Goal: Communication & Community: Ask a question

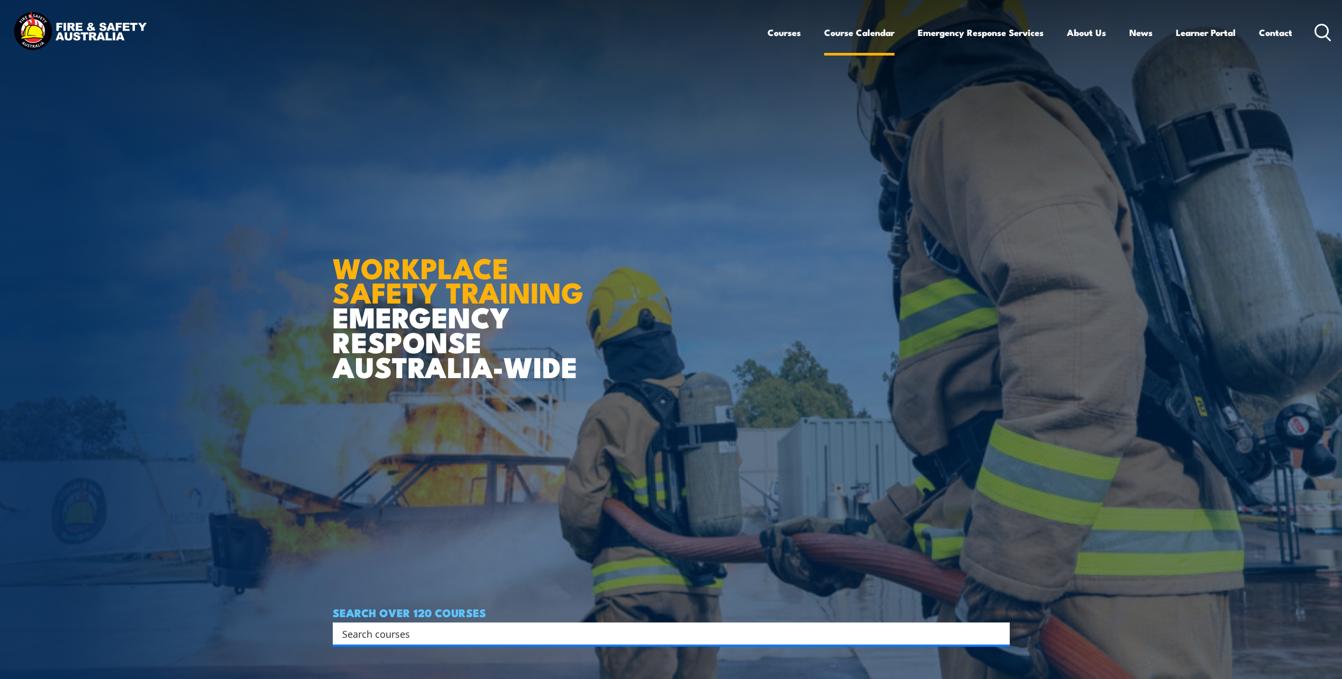
click at [867, 32] on link "Course Calendar" at bounding box center [859, 33] width 70 height 28
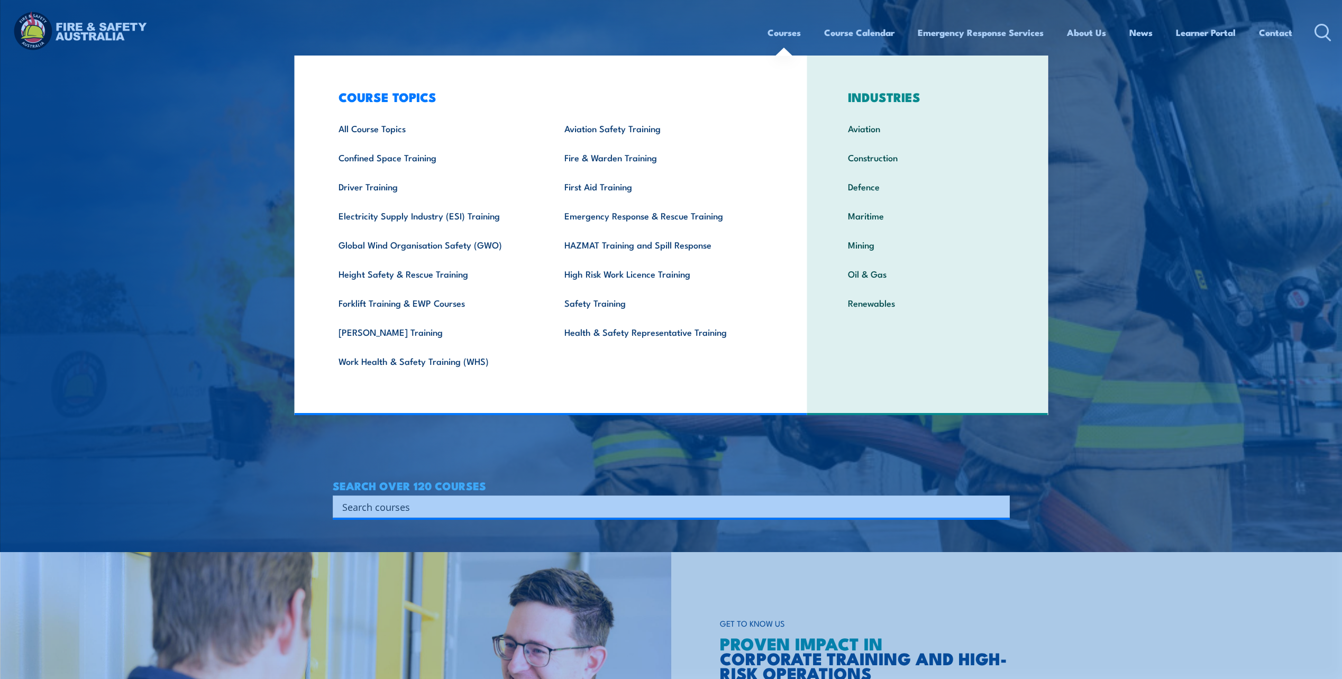
scroll to position [317, 0]
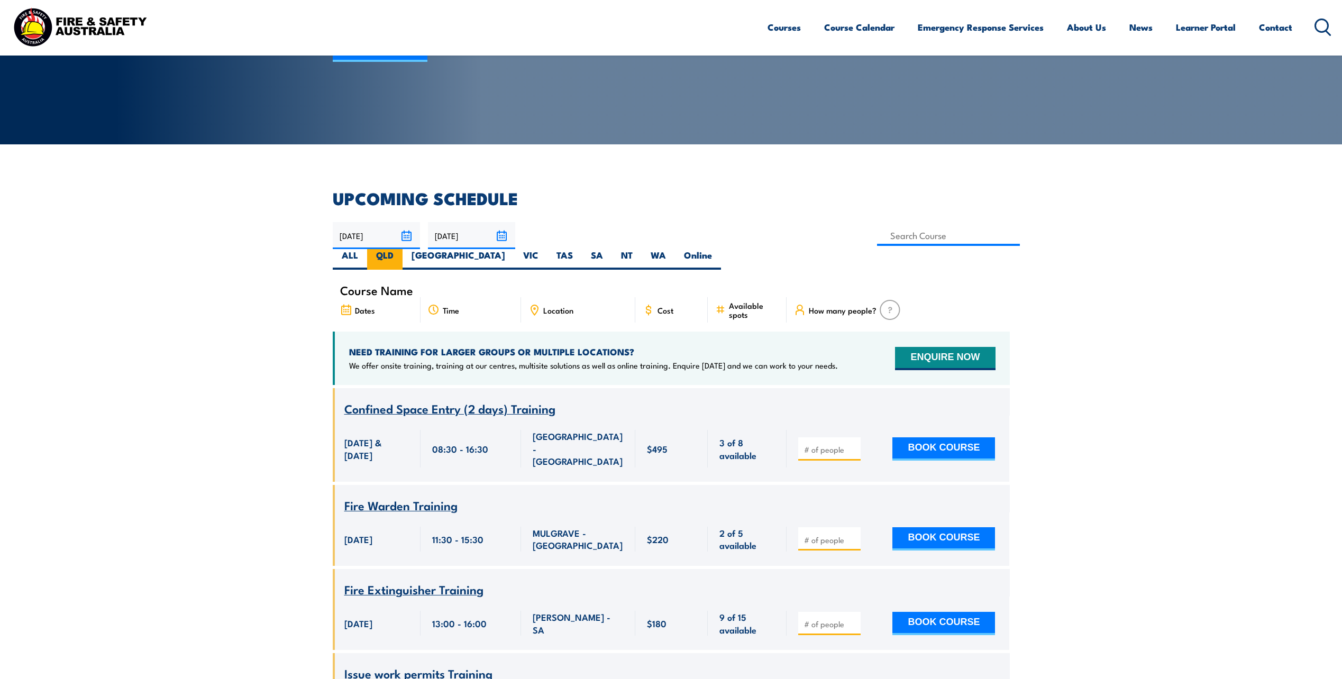
scroll to position [159, 0]
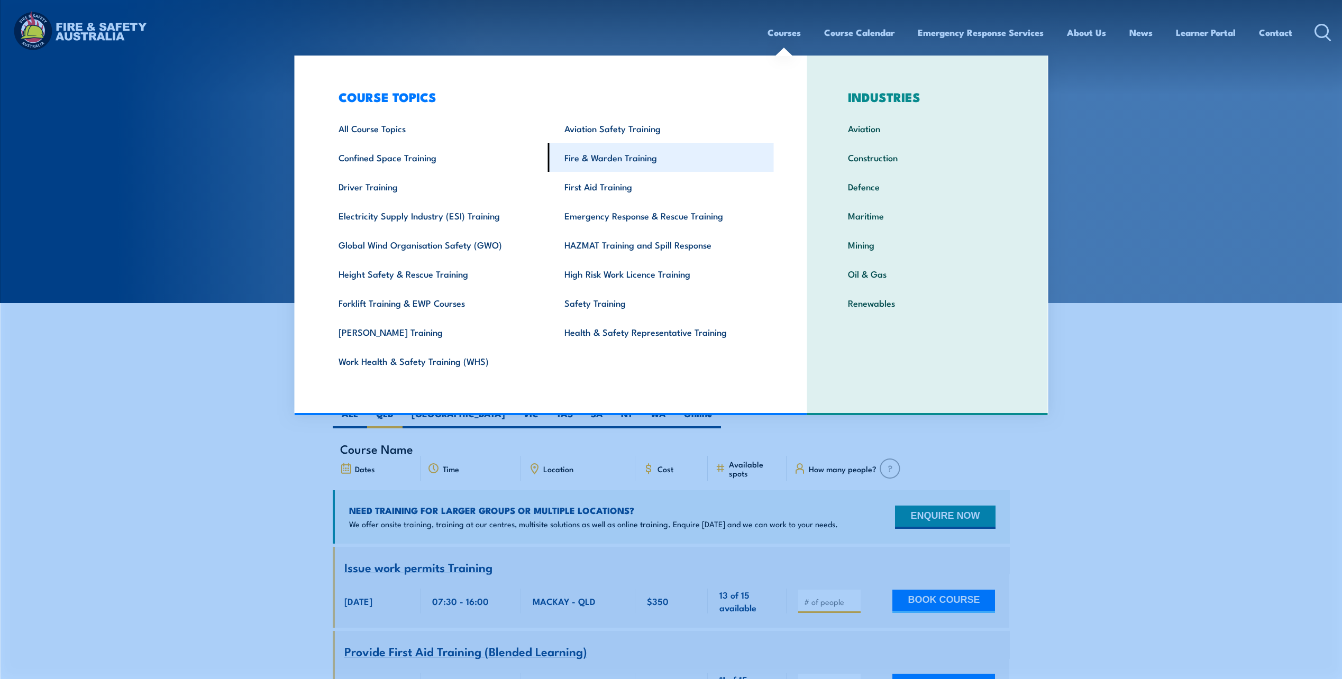
click at [612, 155] on link "Fire & Warden Training" at bounding box center [661, 157] width 226 height 29
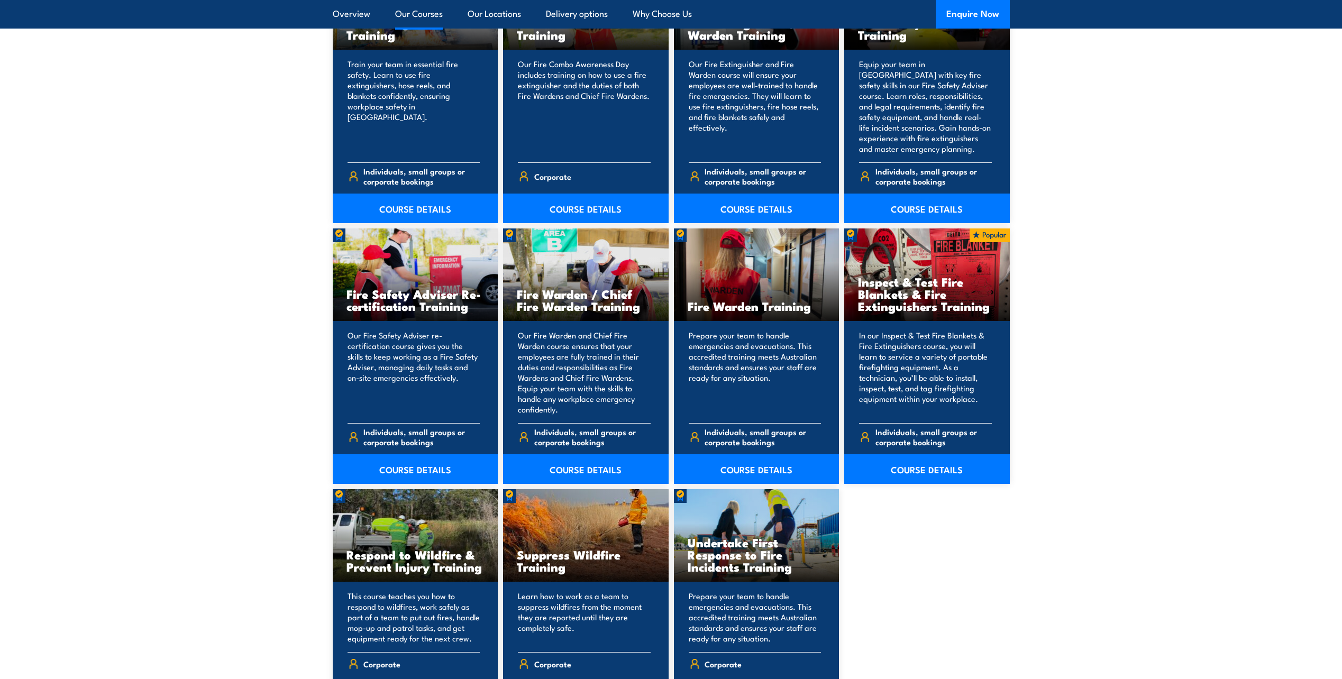
scroll to position [1217, 0]
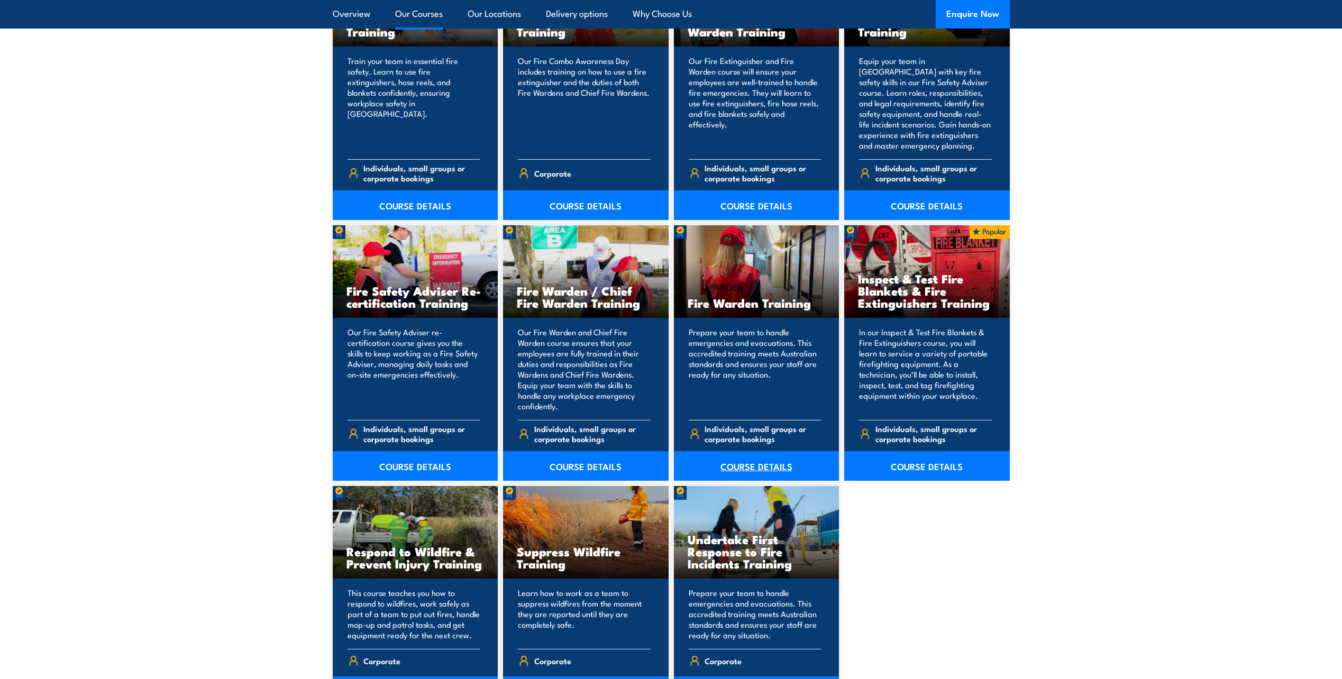
click at [756, 464] on link "COURSE DETAILS" at bounding box center [757, 466] width 166 height 30
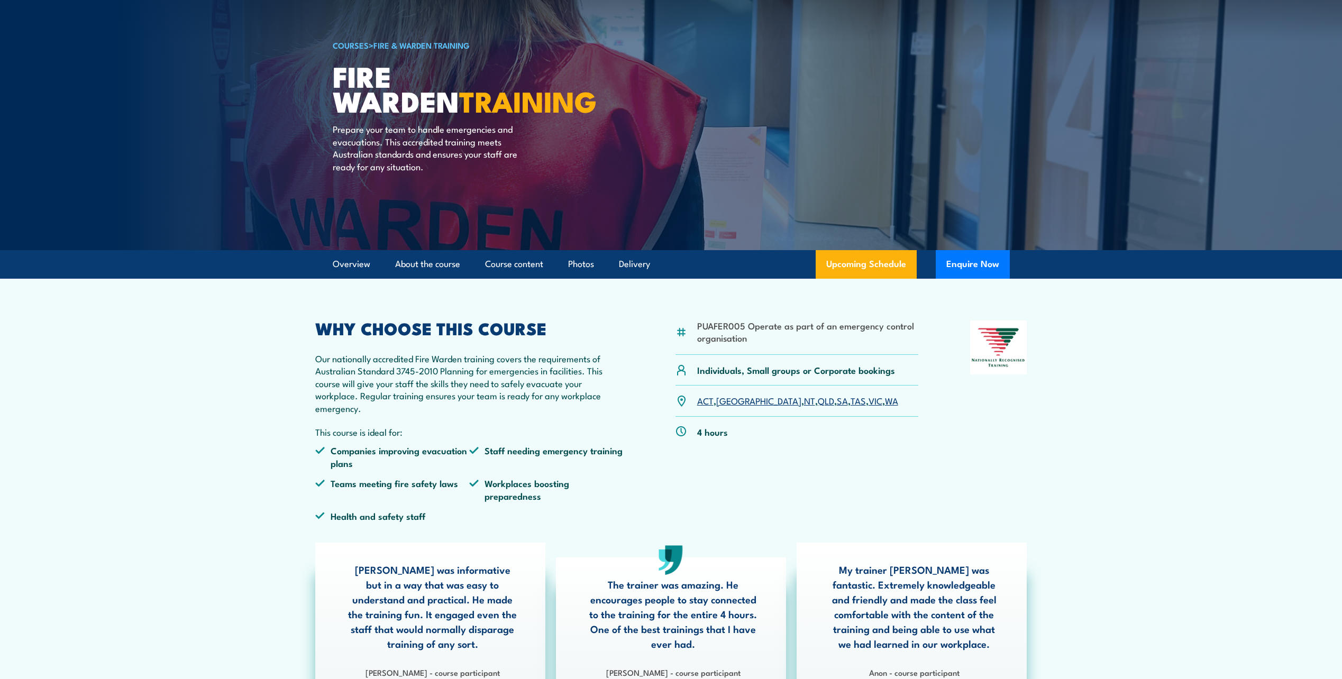
scroll to position [159, 0]
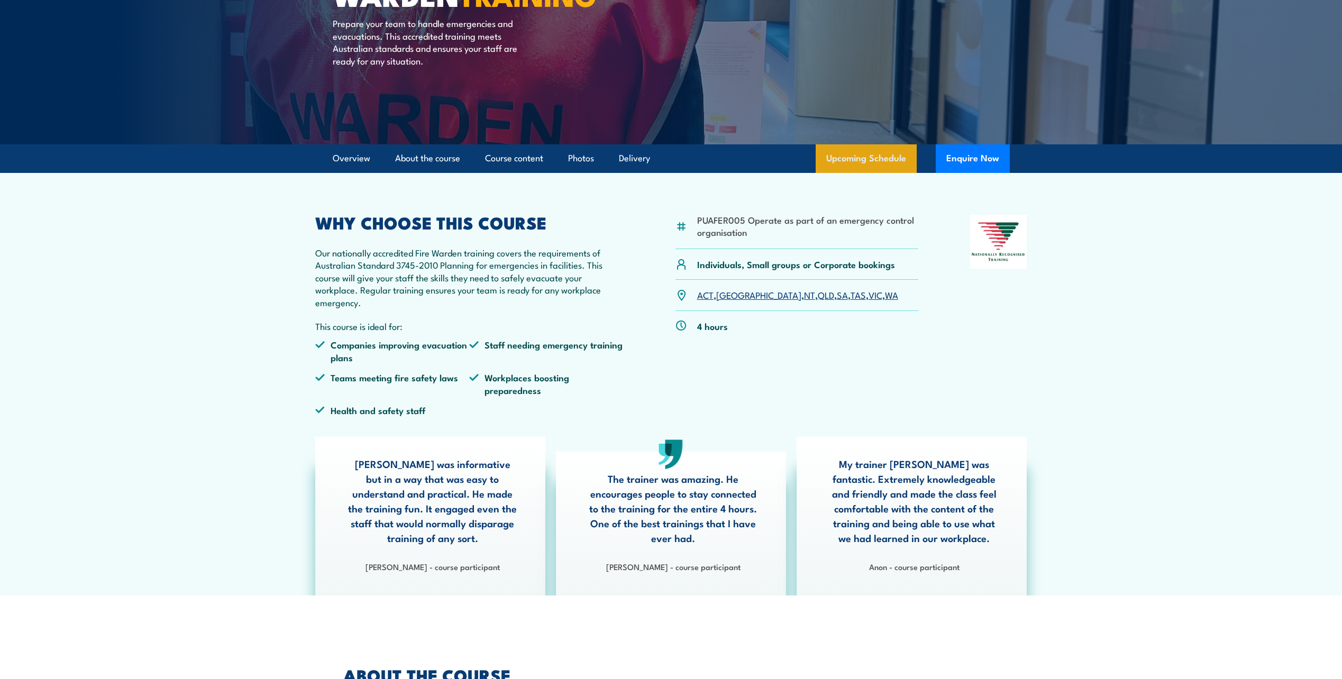
click at [885, 157] on link "Upcoming Schedule" at bounding box center [866, 158] width 101 height 29
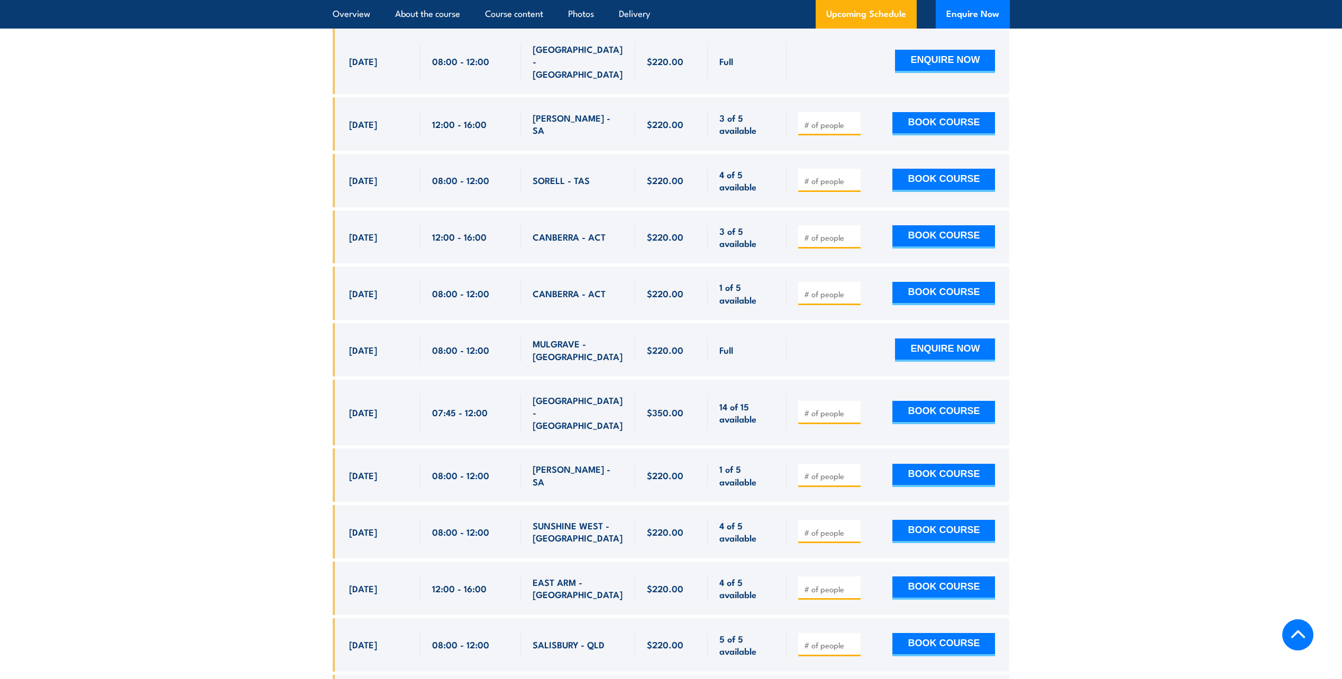
scroll to position [3449, 0]
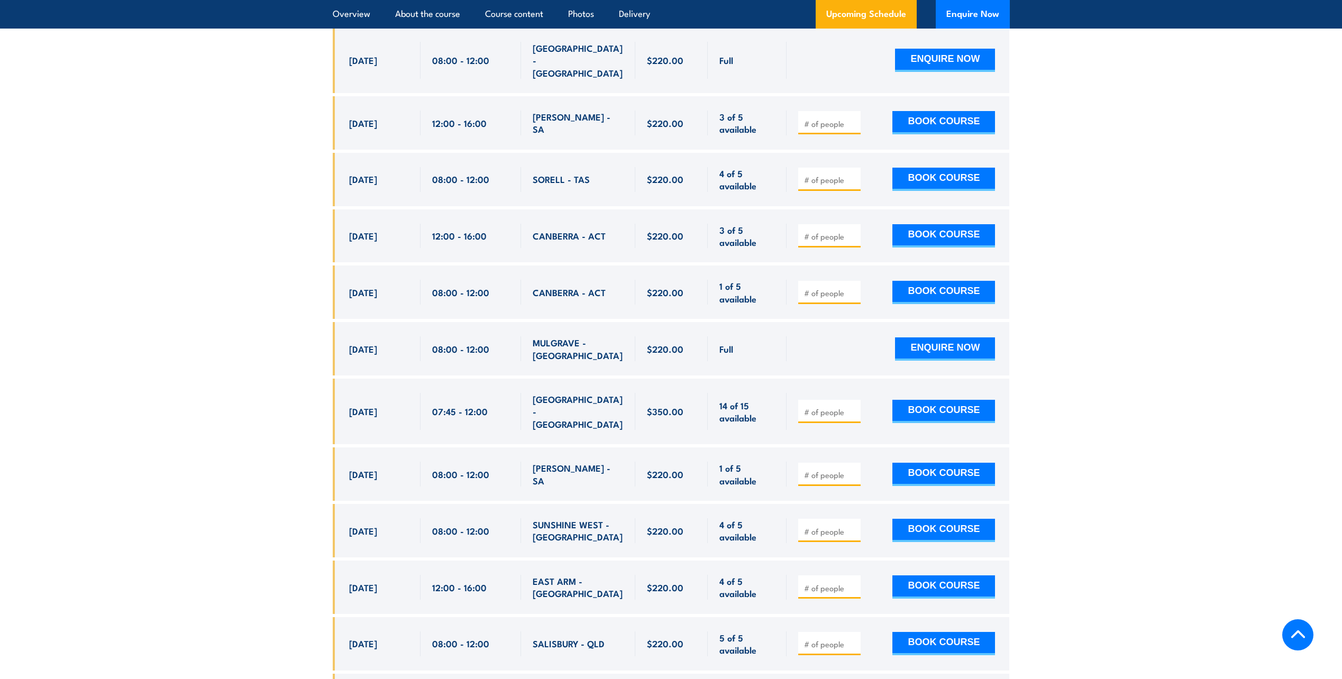
drag, startPoint x: 348, startPoint y: 507, endPoint x: 1035, endPoint y: 485, distance: 687.7
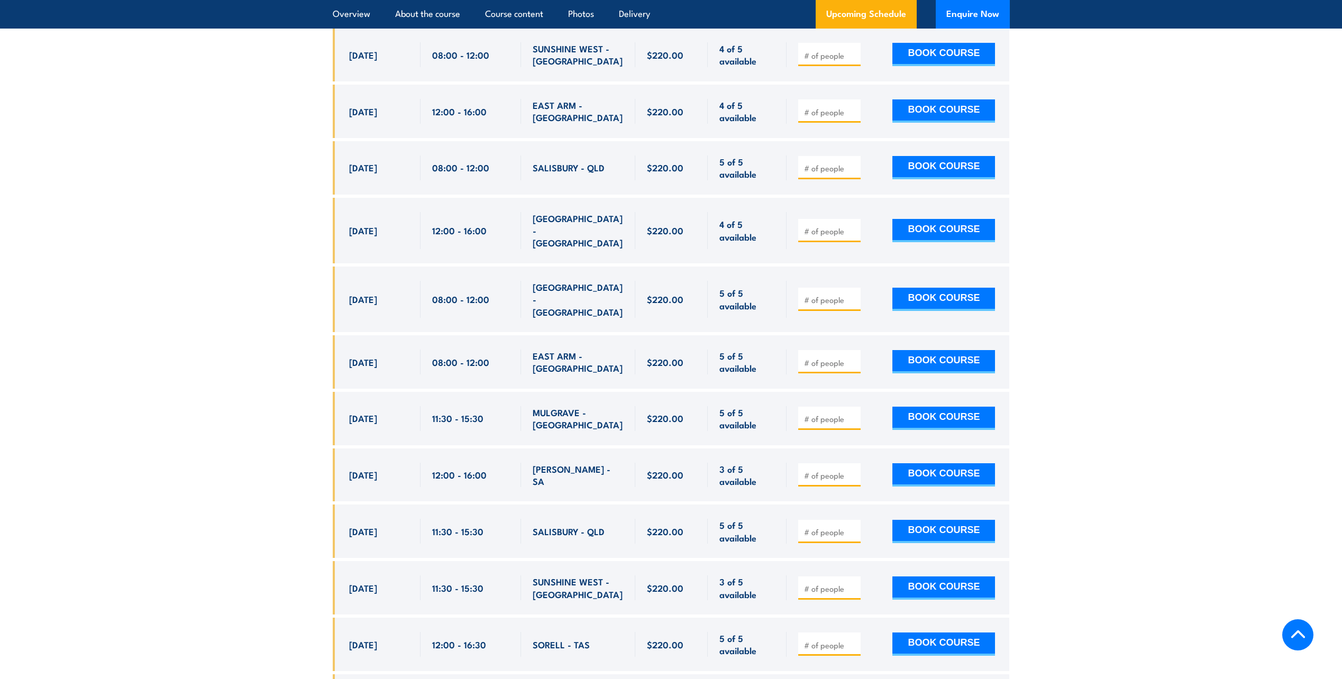
scroll to position [3978, 0]
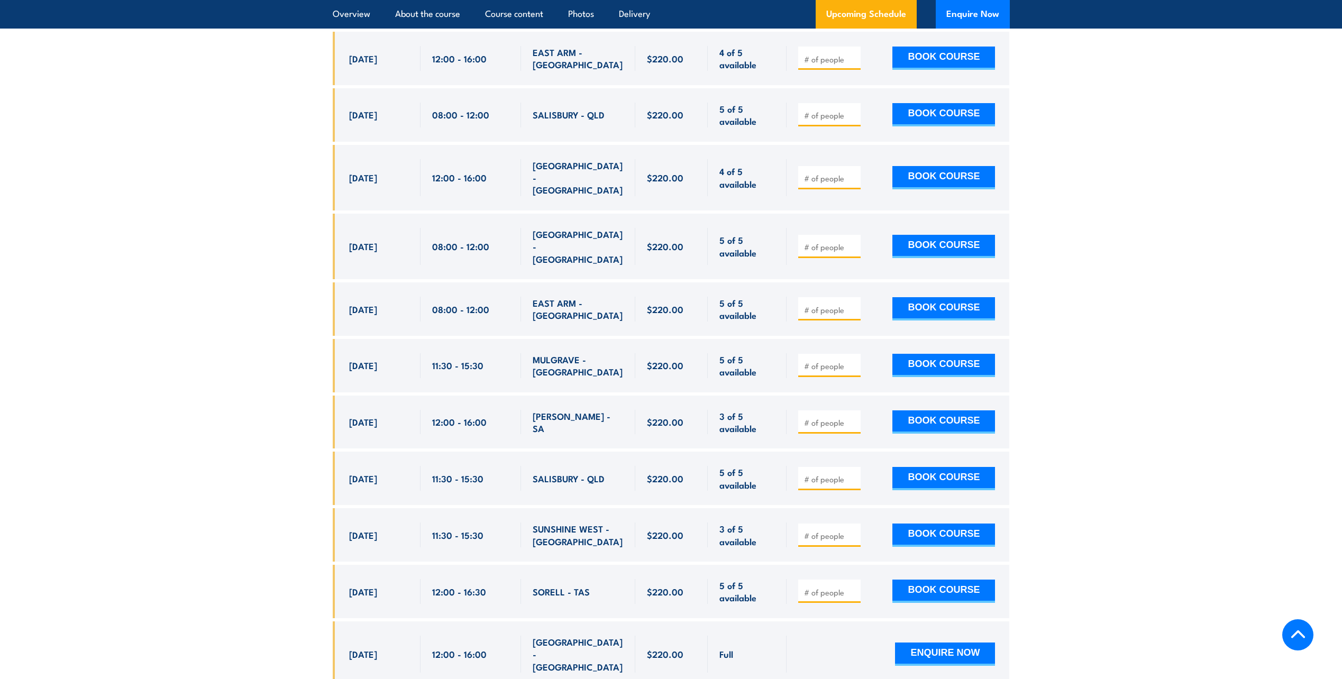
click at [830, 474] on input "number" at bounding box center [830, 479] width 53 height 11
type input "2"
click at [947, 467] on button "BOOK COURSE" at bounding box center [944, 478] width 103 height 23
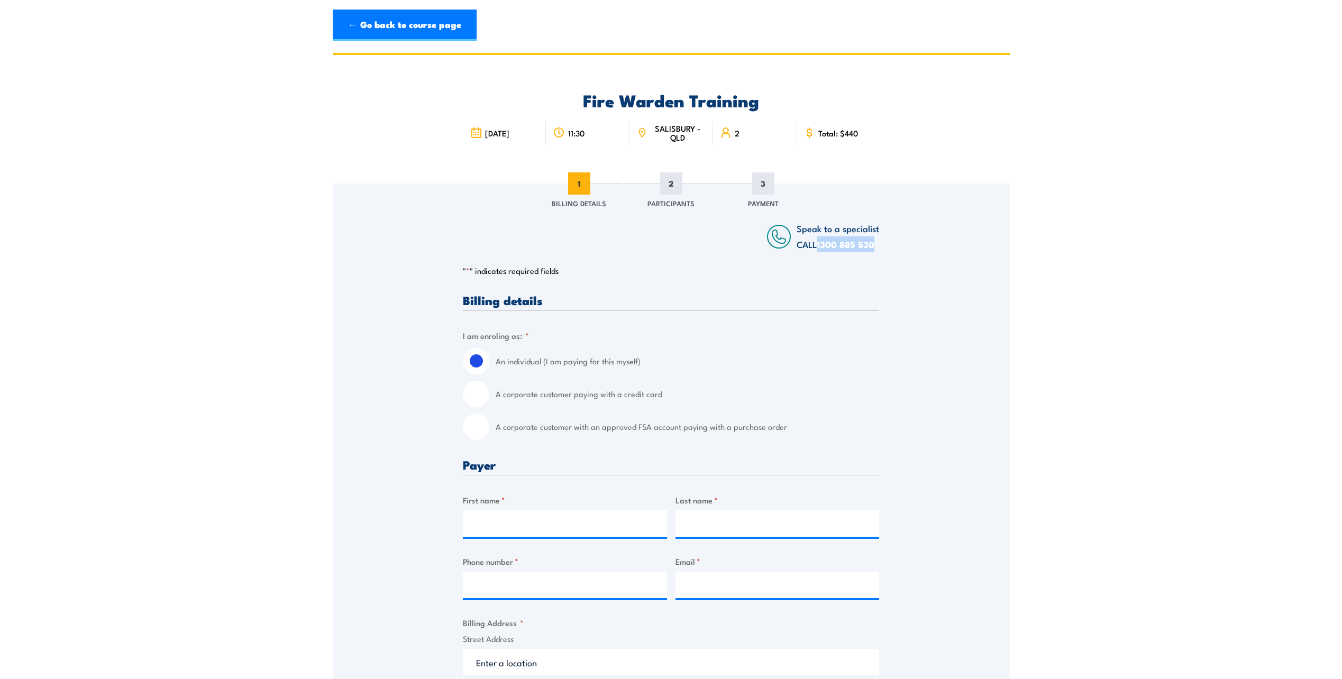
drag, startPoint x: 891, startPoint y: 242, endPoint x: 820, endPoint y: 247, distance: 71.1
click at [820, 247] on div "Speak to a specialist CALL [PHONE_NUMBER] CALL [PHONE_NUMBER] " * " indicates r…" at bounding box center [671, 646] width 677 height 924
copy link "1300 885 530"
click at [475, 426] on input "A corporate customer with an approved FSA account paying with a purchase order" at bounding box center [476, 427] width 26 height 26
radio input "true"
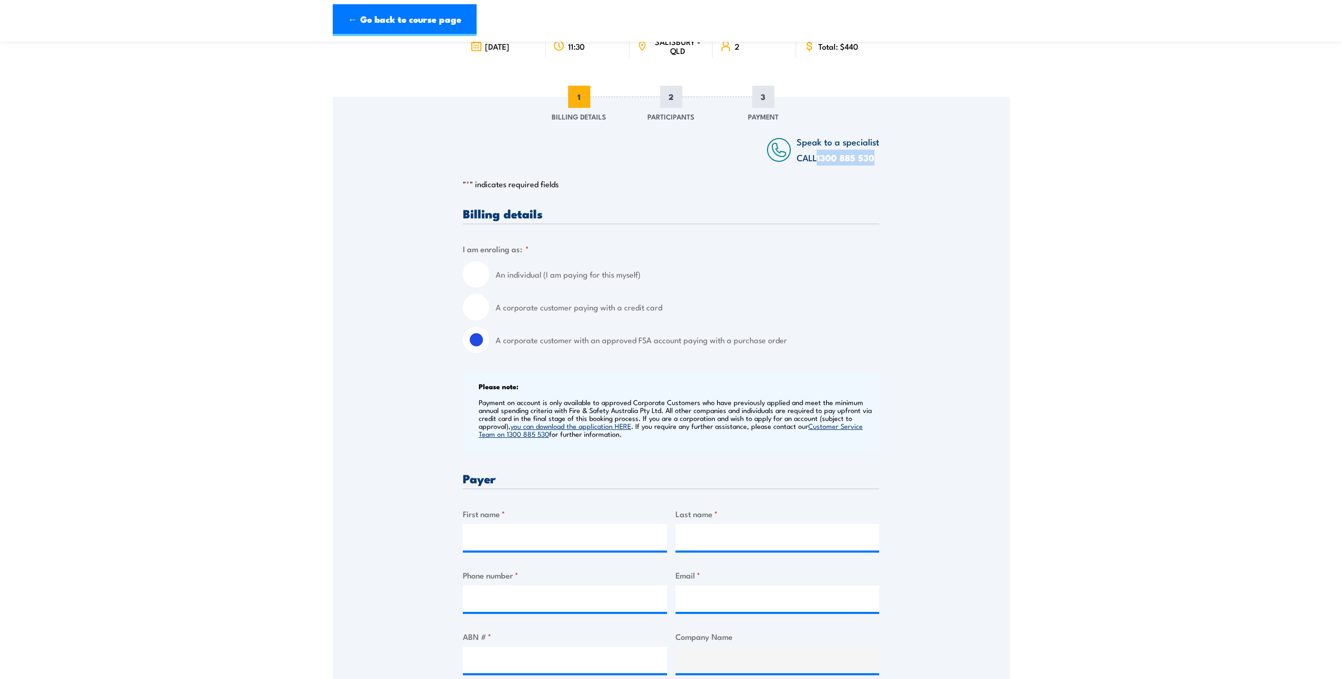
scroll to position [212, 0]
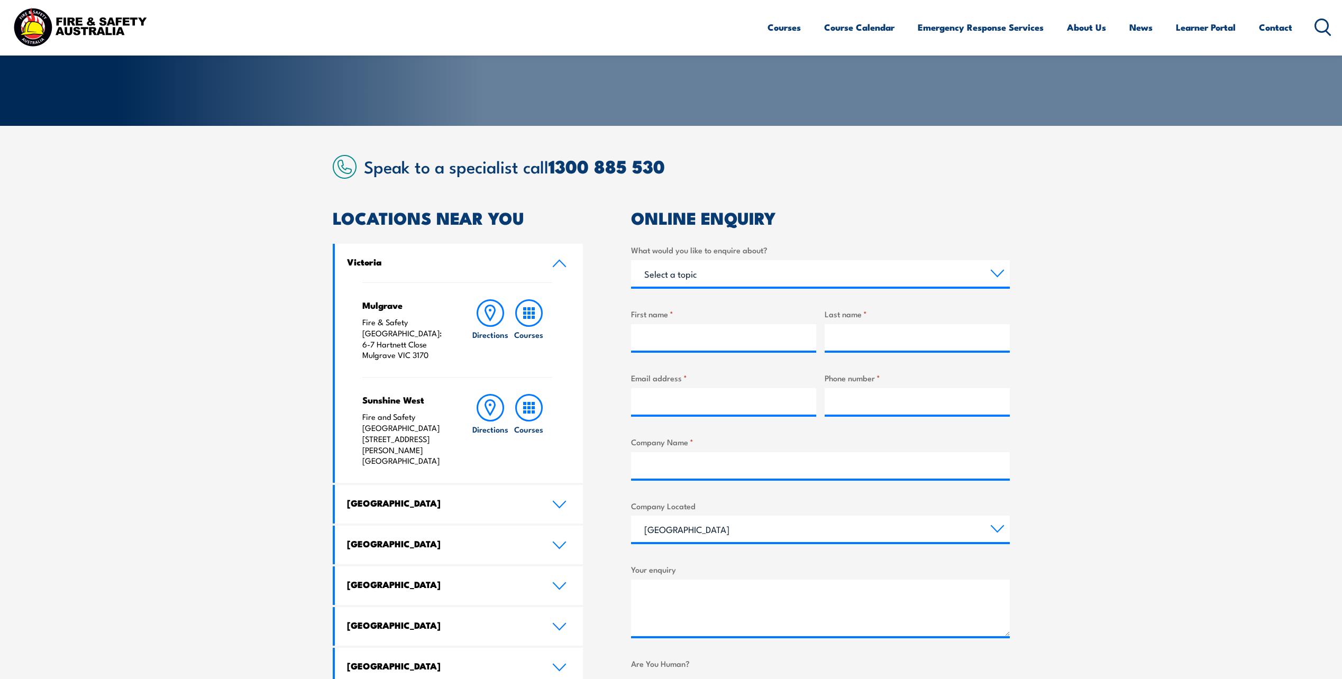
scroll to position [159, 0]
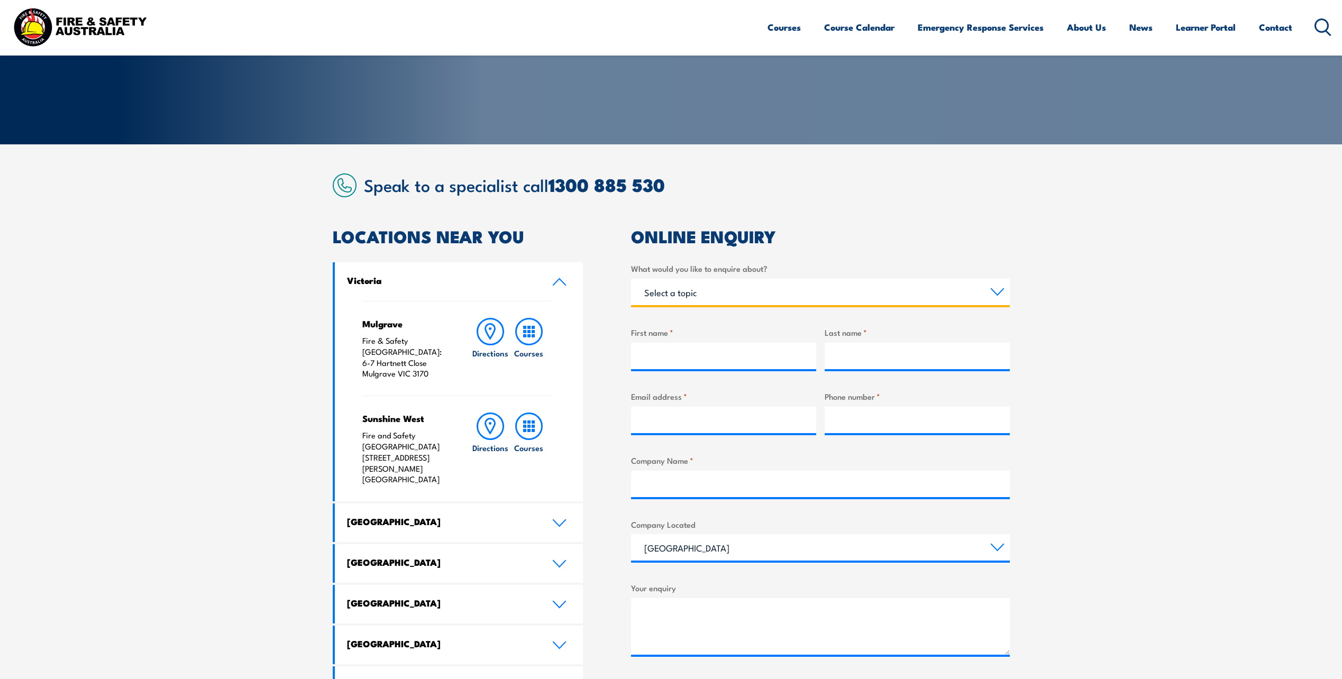
click at [712, 287] on select "Select a topic Training Emergency Response Services General Enquiry" at bounding box center [820, 292] width 379 height 26
select select "General Enquiry"
click at [631, 279] on select "Select a topic Training Emergency Response Services General Enquiry" at bounding box center [820, 292] width 379 height 26
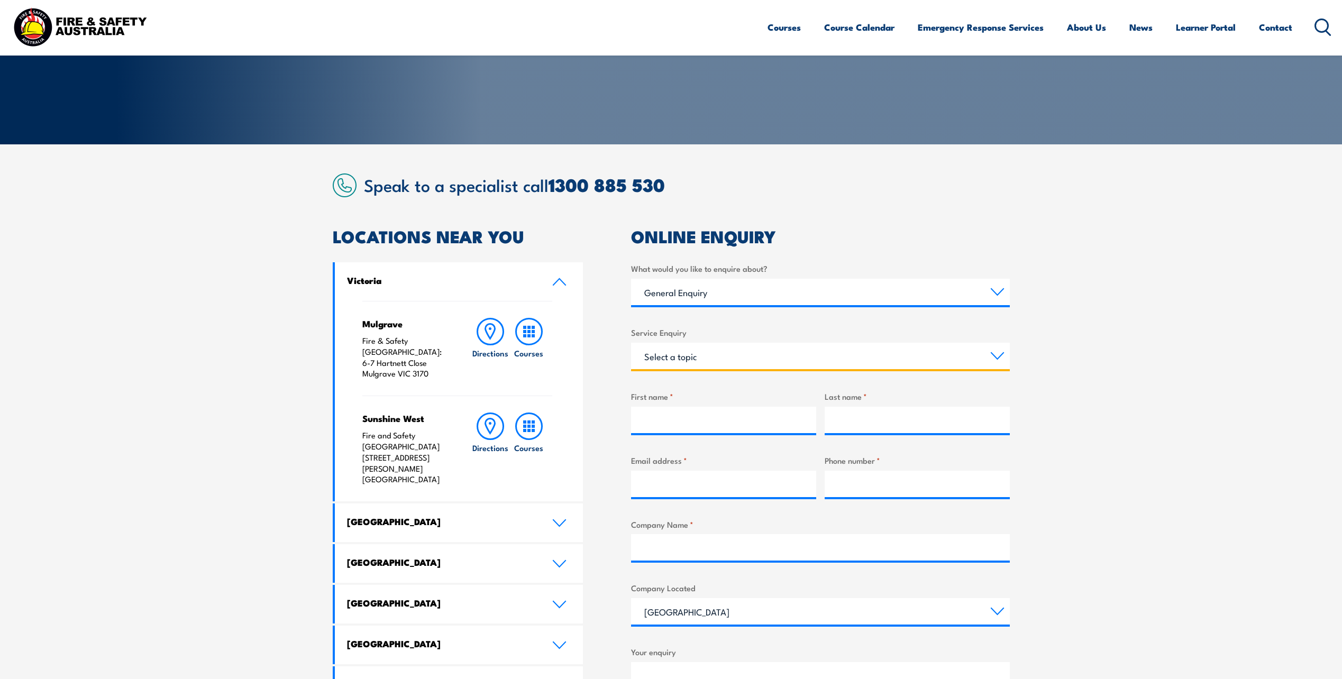
click at [707, 360] on select "Select a topic Assistance in completing an online enrolment booking Request a c…" at bounding box center [820, 356] width 379 height 26
select select "Other"
click at [631, 343] on select "Select a topic Assistance in completing an online enrolment booking Request a c…" at bounding box center [820, 356] width 379 height 26
drag, startPoint x: 720, startPoint y: 414, endPoint x: 724, endPoint y: 419, distance: 6.0
click at [720, 414] on input "First name *" at bounding box center [723, 420] width 185 height 26
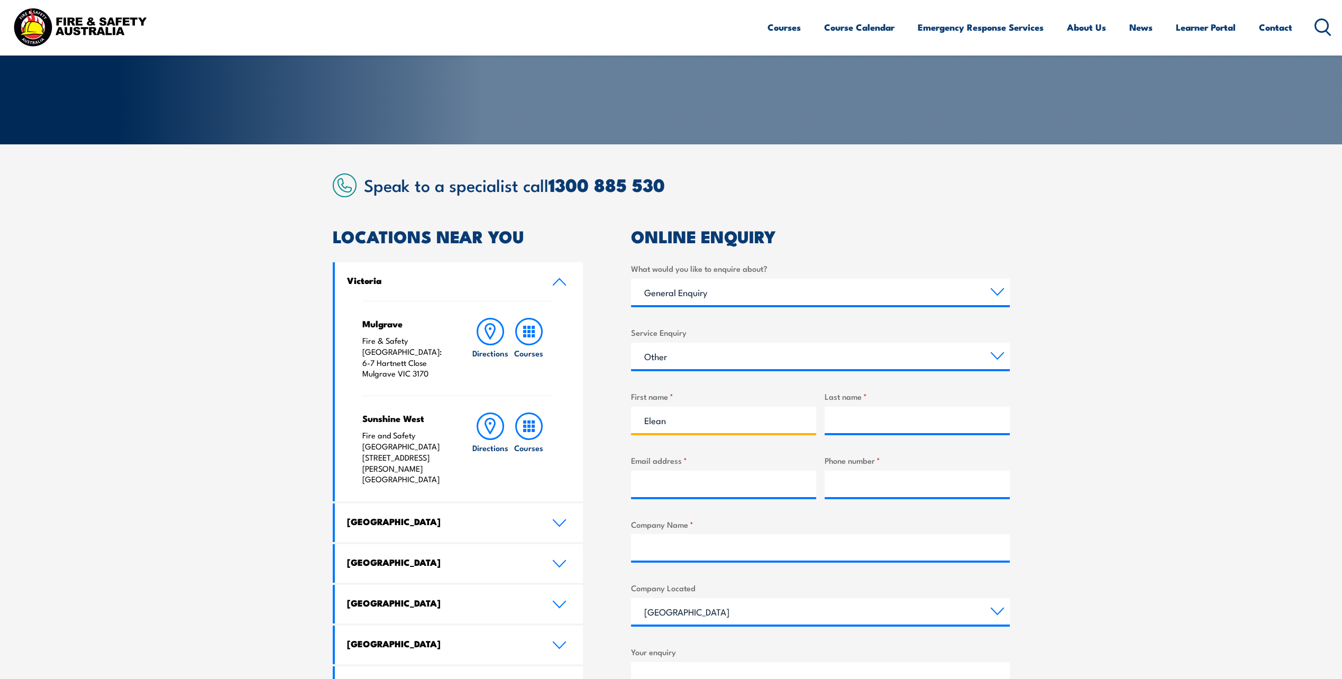
type input "Eleanor"
type input "Keast"
type input "reception@epecgroup.com.au"
type input "0420868884"
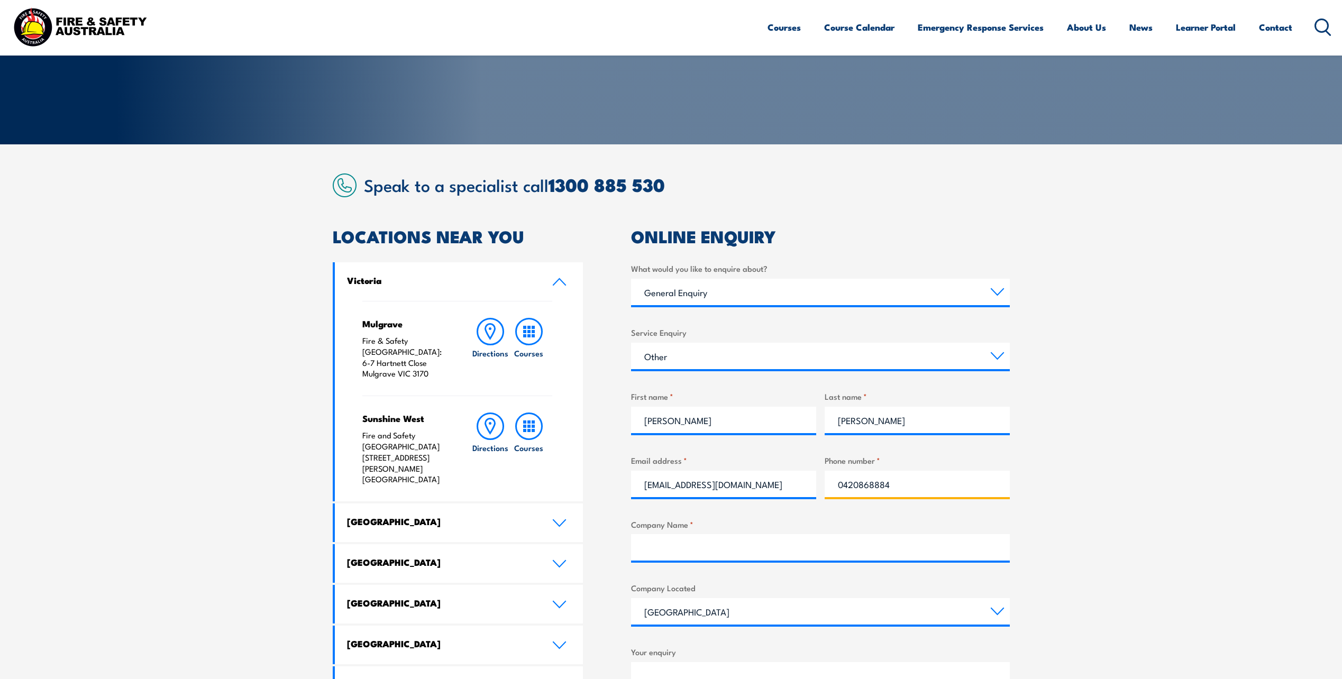
type input "EPEC Group"
drag, startPoint x: 901, startPoint y: 486, endPoint x: 698, endPoint y: 486, distance: 203.2
click at [698, 486] on div "What would you like to enquire about? Select a topic Training Emergency Respons…" at bounding box center [820, 529] width 379 height 535
type input "0411474525"
click at [1059, 434] on section "Speak to a specialist call 1300 885 530 LOCATIONS NEAR YOU Victoria Mulgrave Fi…" at bounding box center [671, 508] width 1342 height 728
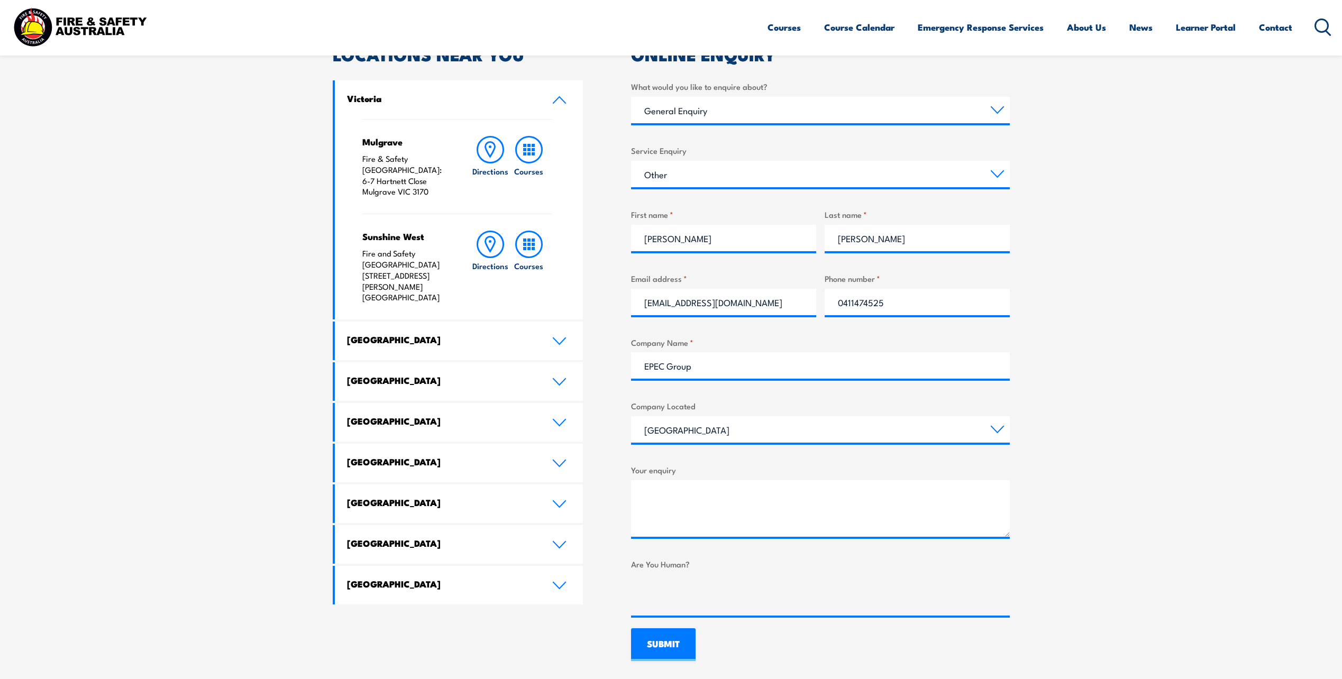
scroll to position [423, 0]
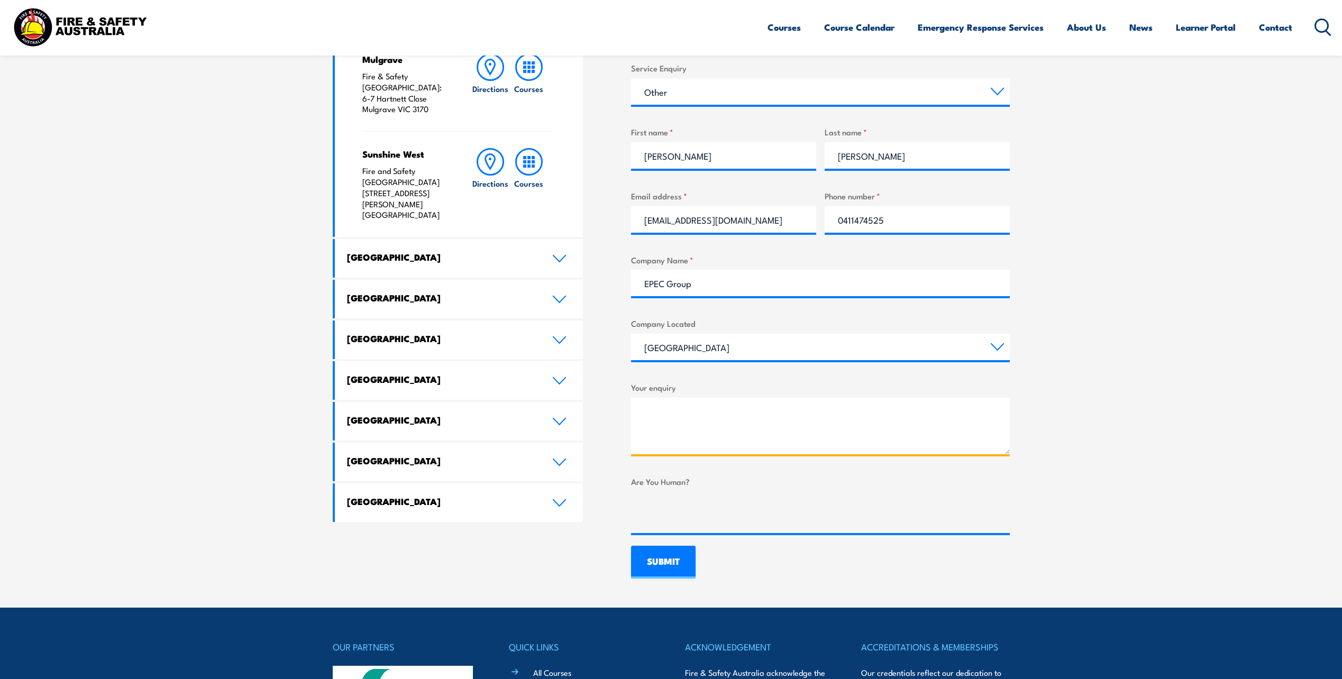
click at [722, 422] on textarea "Your enquiry" at bounding box center [820, 426] width 379 height 57
click at [830, 422] on textarea "Hello, whenever we have previously booked employees onto fire & safety courses …" at bounding box center [820, 426] width 379 height 57
click at [830, 450] on textarea "Hello, whenever we have previously booked employees onto fire & safety courses …" at bounding box center [820, 426] width 379 height 57
click at [864, 451] on textarea "Hello, whenever we have previously booked employees onto fire & safety courses …" at bounding box center [820, 426] width 379 height 57
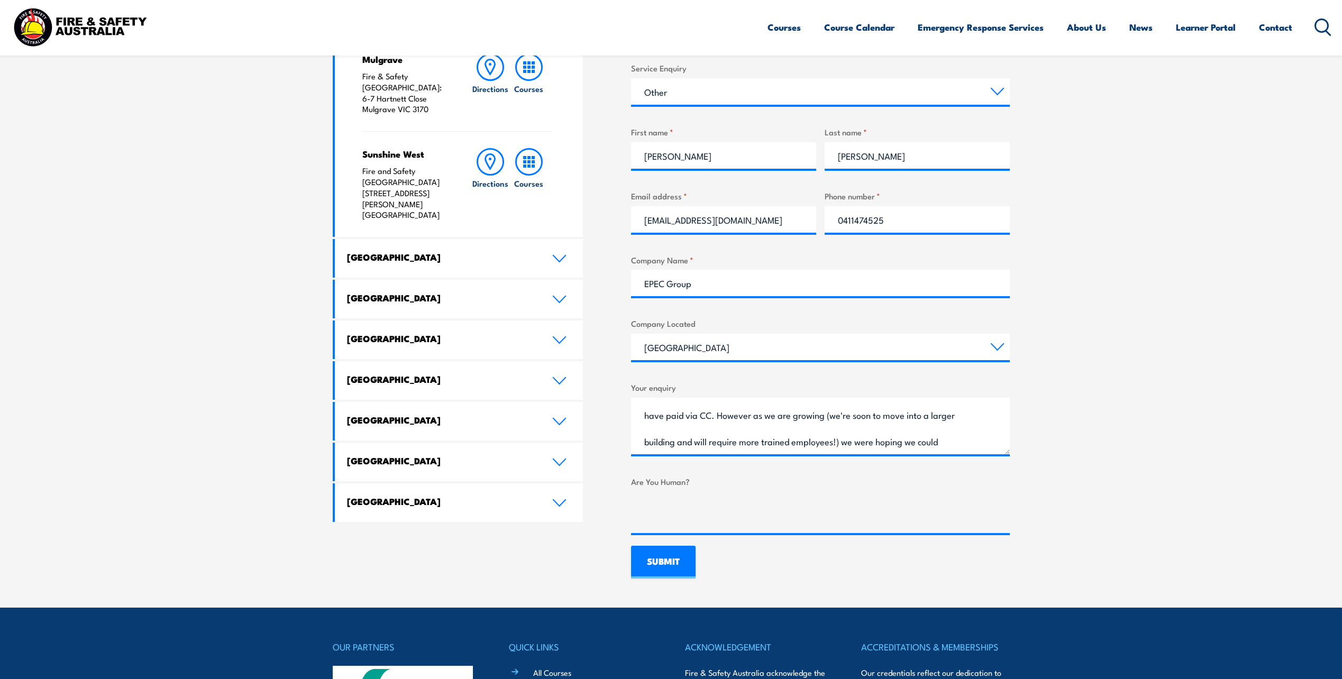
scroll to position [476, 0]
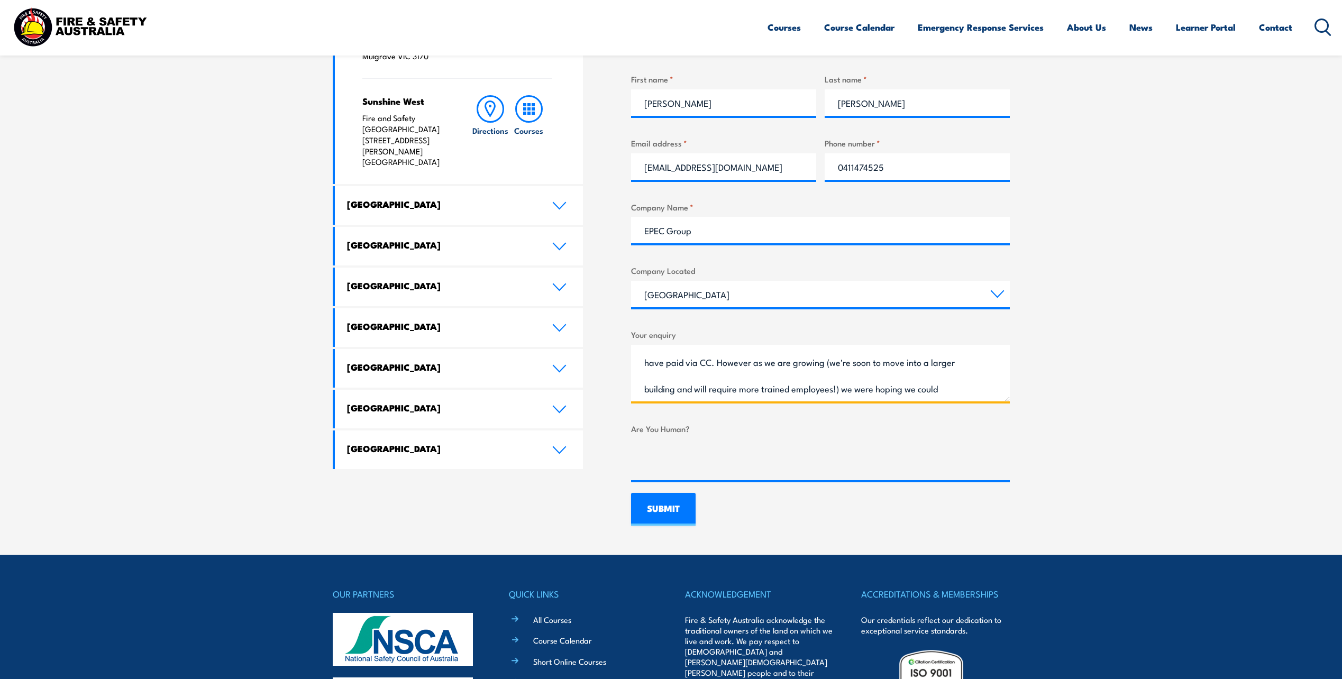
click at [660, 390] on textarea "Hello, whenever we have previously booked employees onto fire & safety courses …" at bounding box center [820, 373] width 379 height 57
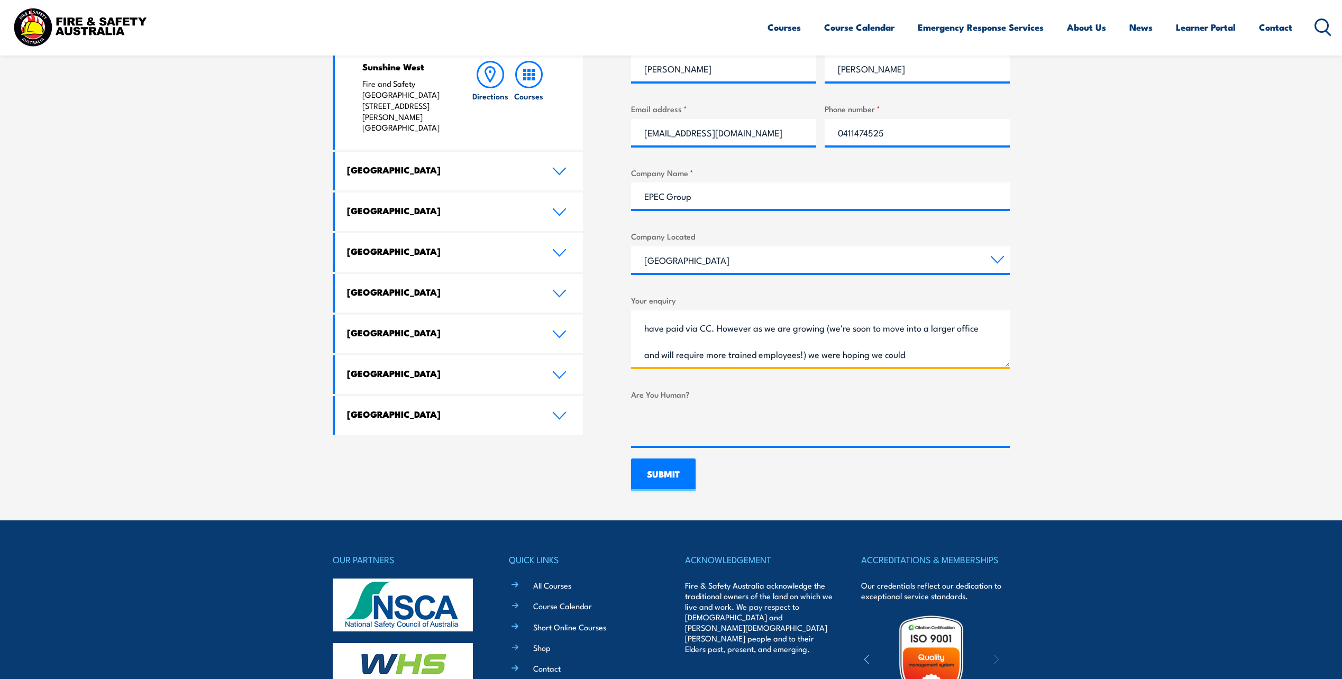
scroll to position [529, 0]
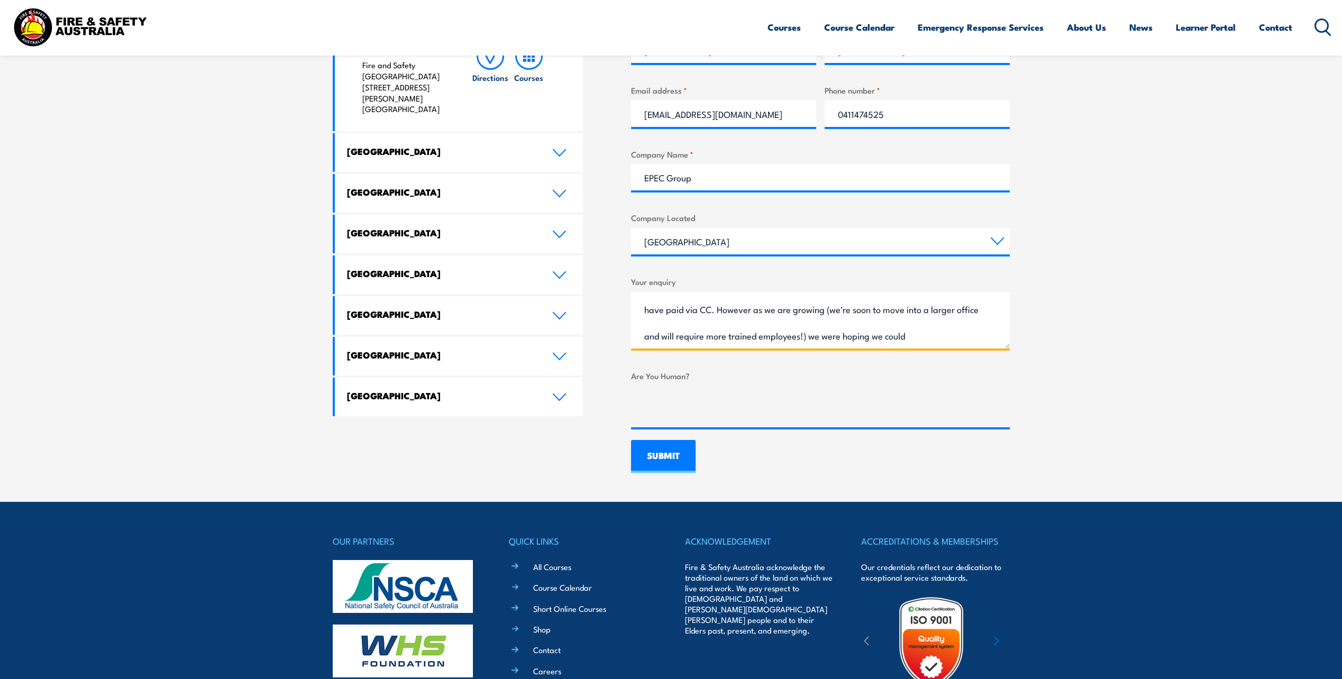
click at [948, 337] on textarea "Hello, whenever we have previously booked employees onto fire & safety courses …" at bounding box center [820, 320] width 379 height 57
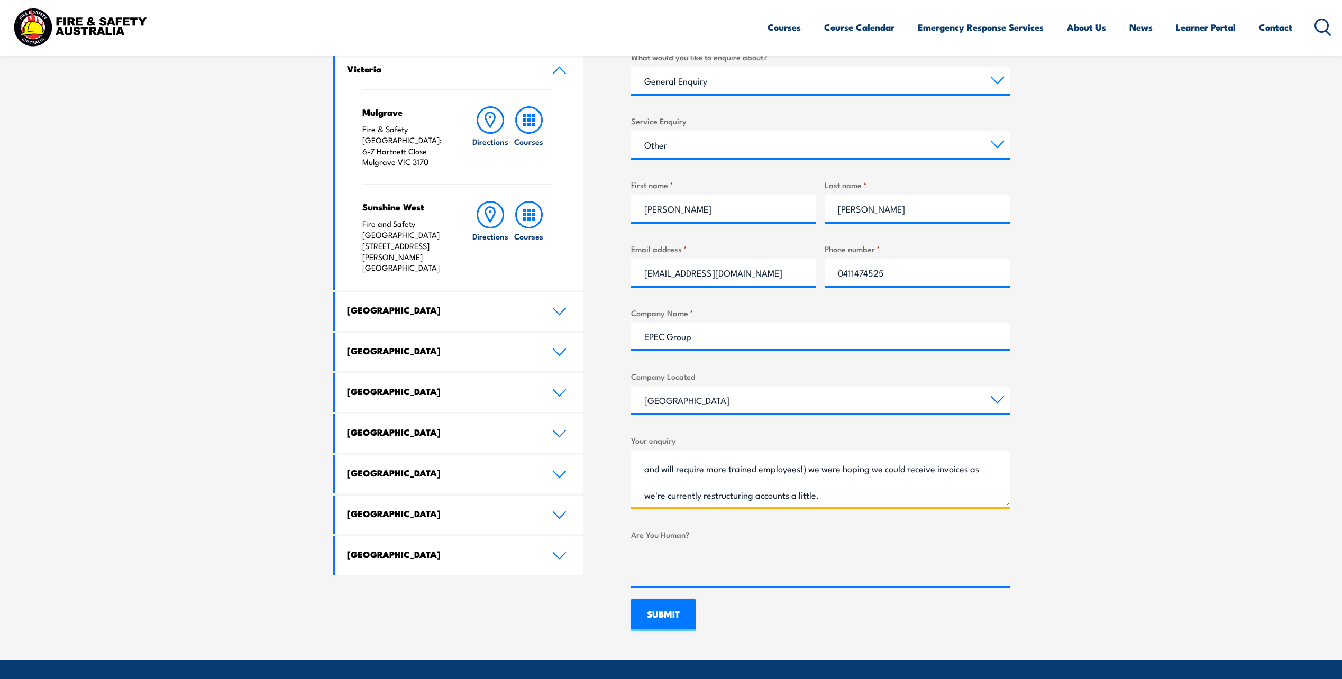
scroll to position [49, 0]
type textarea "Hello, whenever we have previously booked employees onto fire & safety courses …"
click at [668, 614] on input "SUBMIT" at bounding box center [663, 615] width 65 height 33
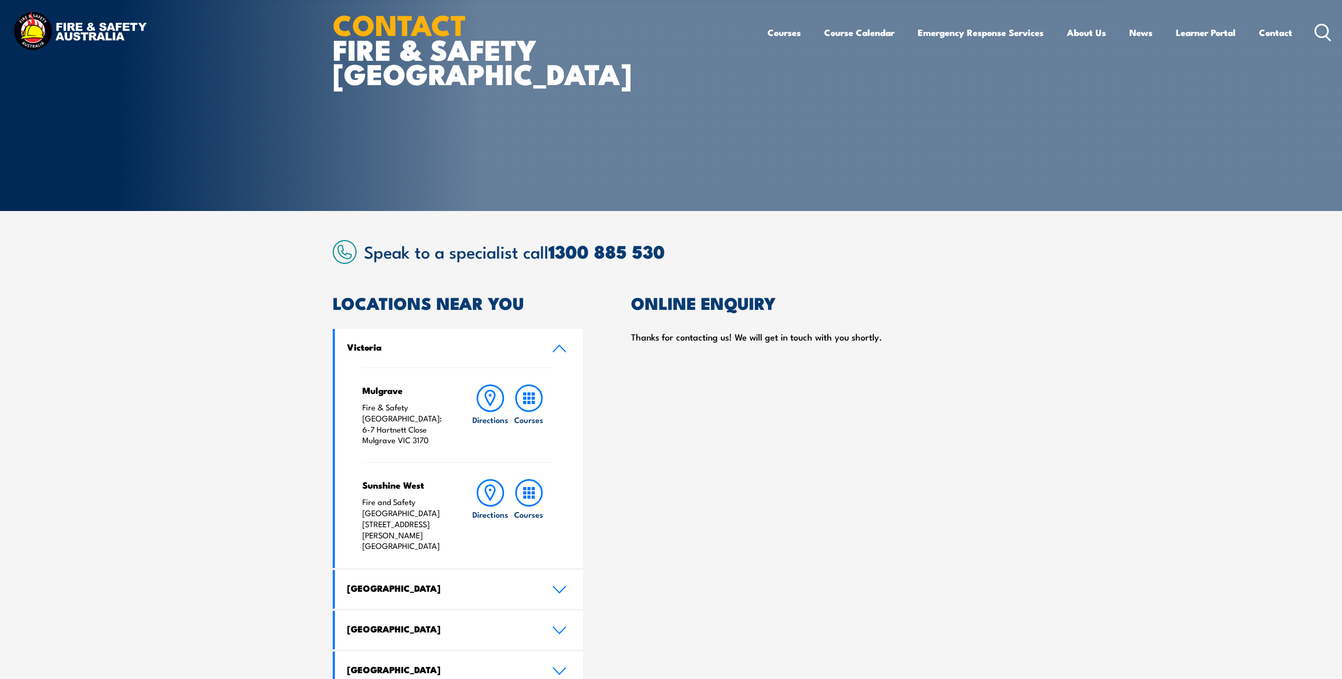
scroll to position [0, 0]
